Goal: Find specific page/section: Find specific page/section

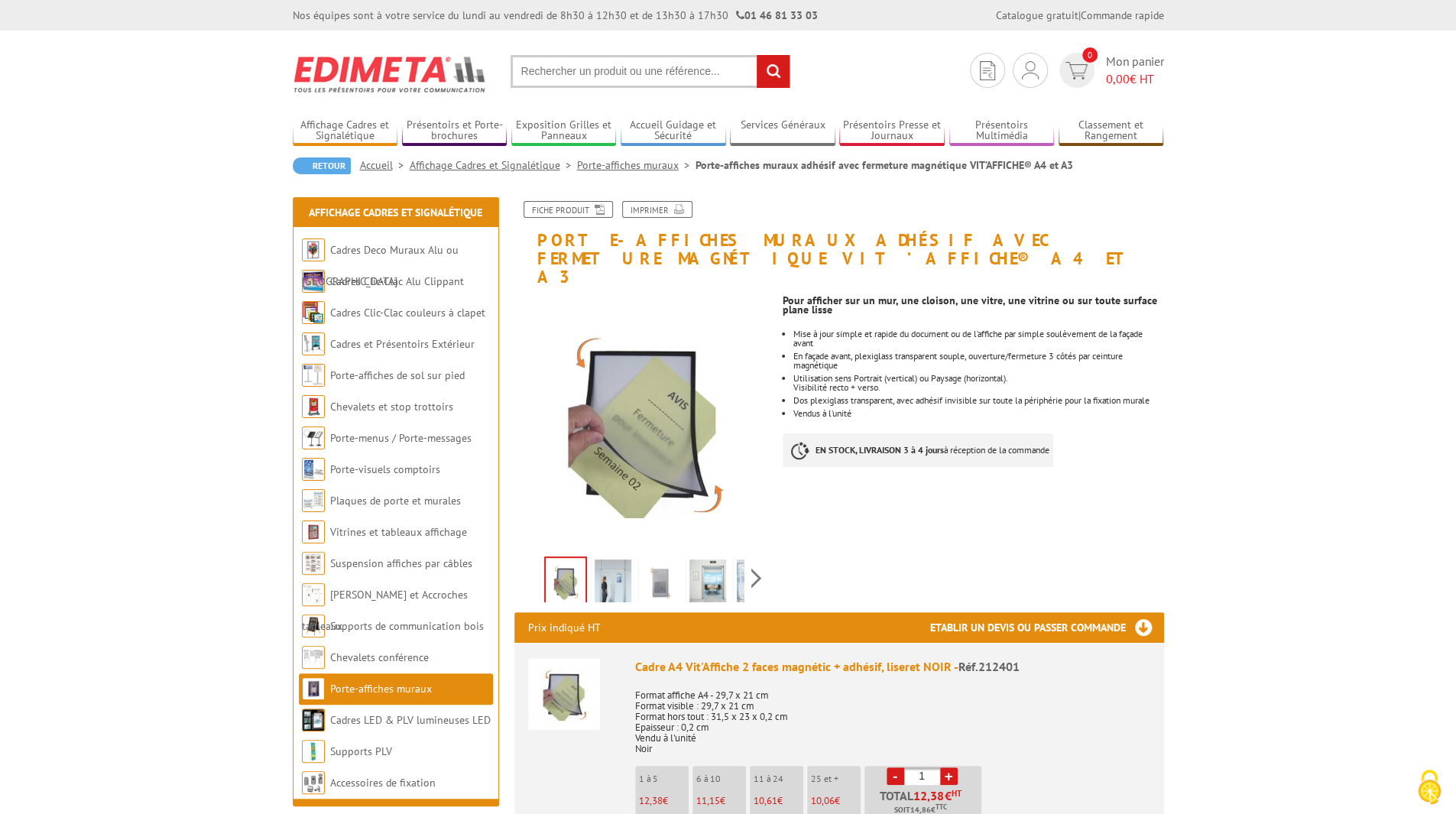
click at [602, 67] on input "text" at bounding box center [650, 71] width 279 height 32
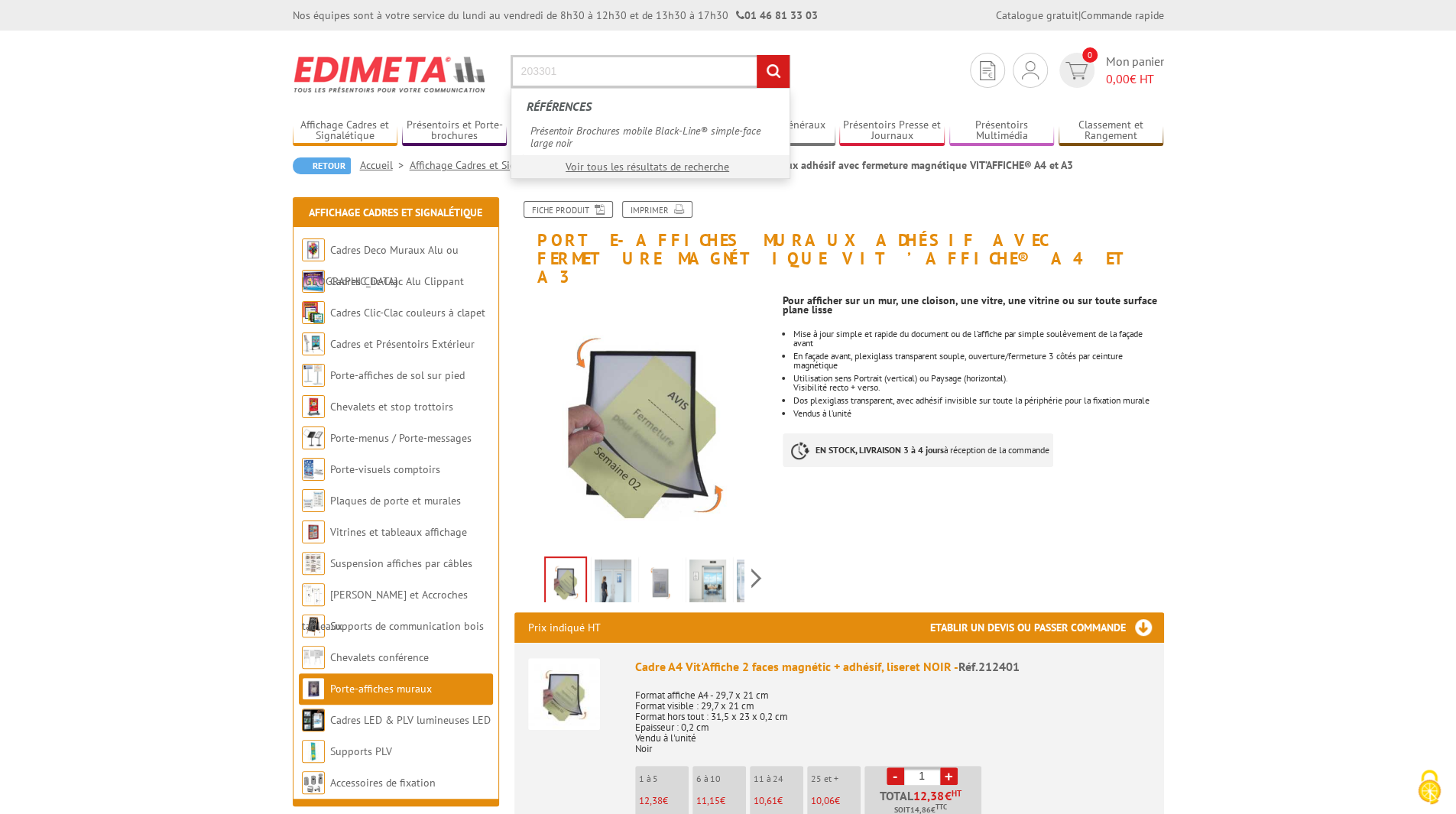
type input "203301"
click at [757, 55] on input "rechercher" at bounding box center [773, 71] width 32 height 32
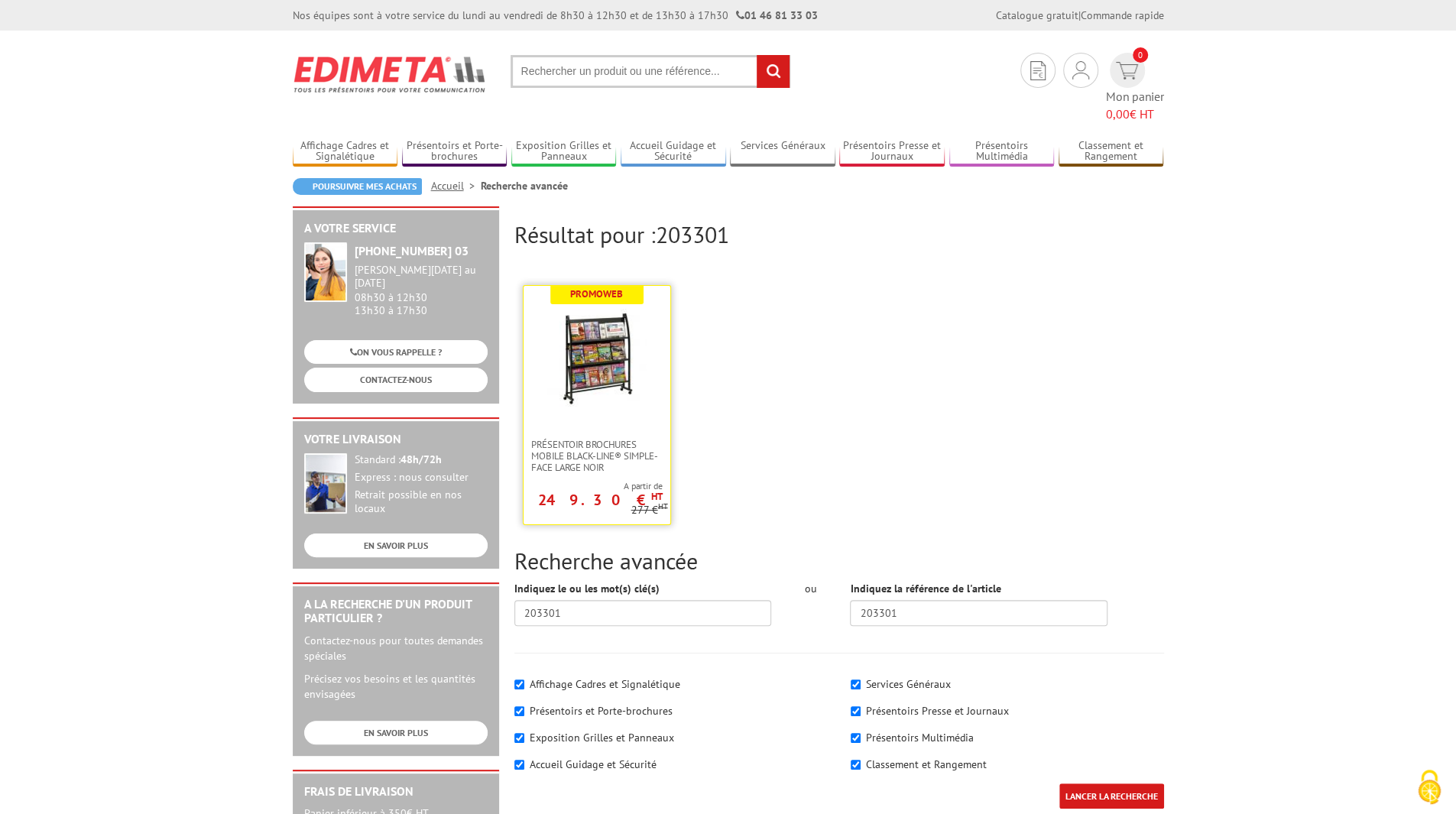
click at [633, 310] on img at bounding box center [597, 358] width 99 height 99
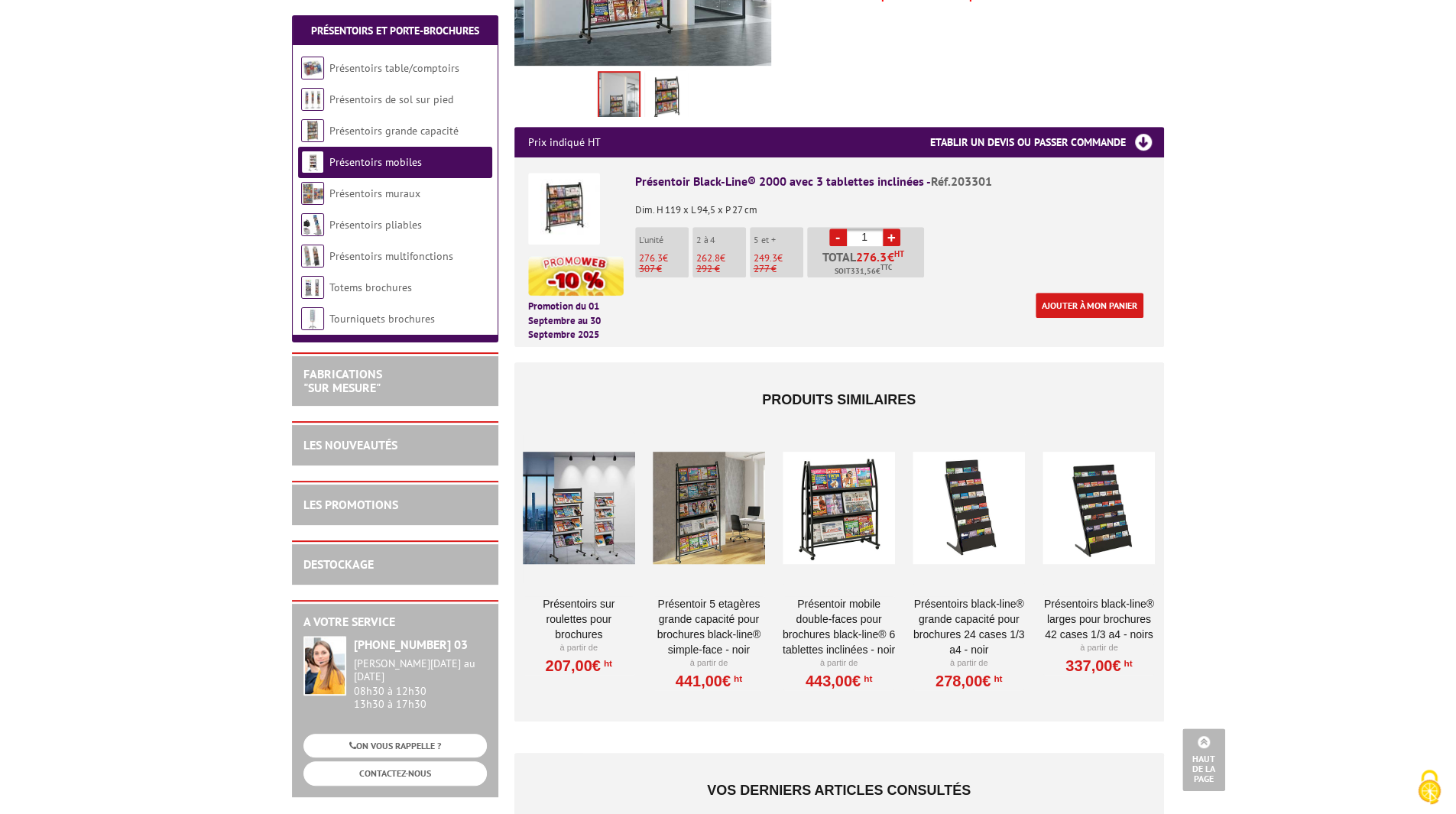
scroll to position [535, 0]
